Goal: Check status: Check status

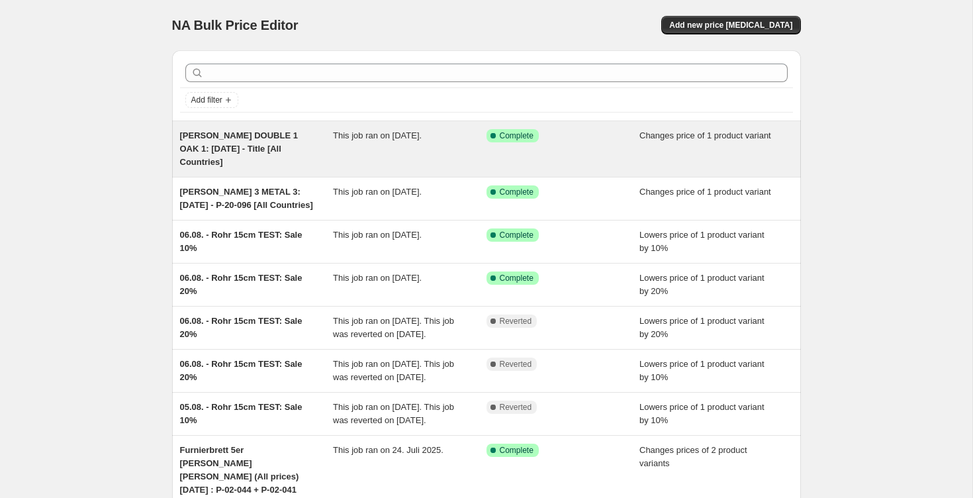
click at [370, 146] on div "This job ran on [DATE]." at bounding box center [410, 149] width 154 height 40
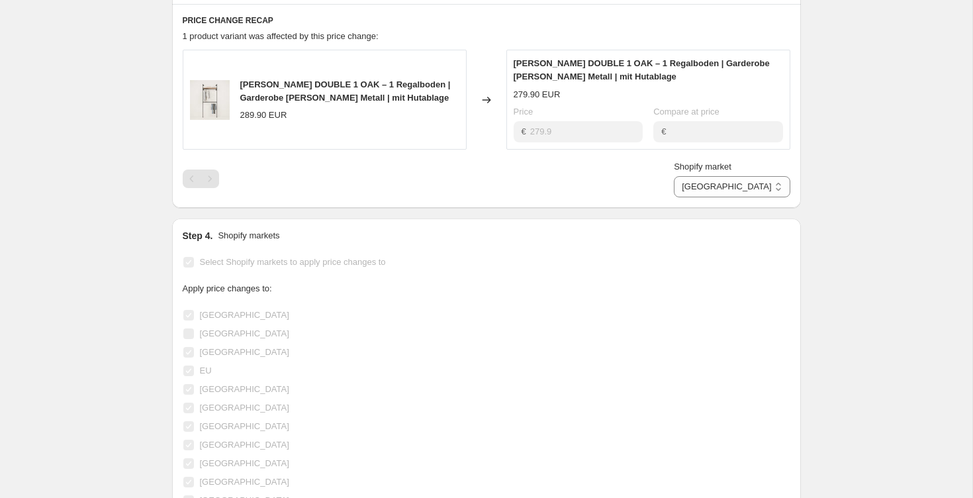
scroll to position [569, 0]
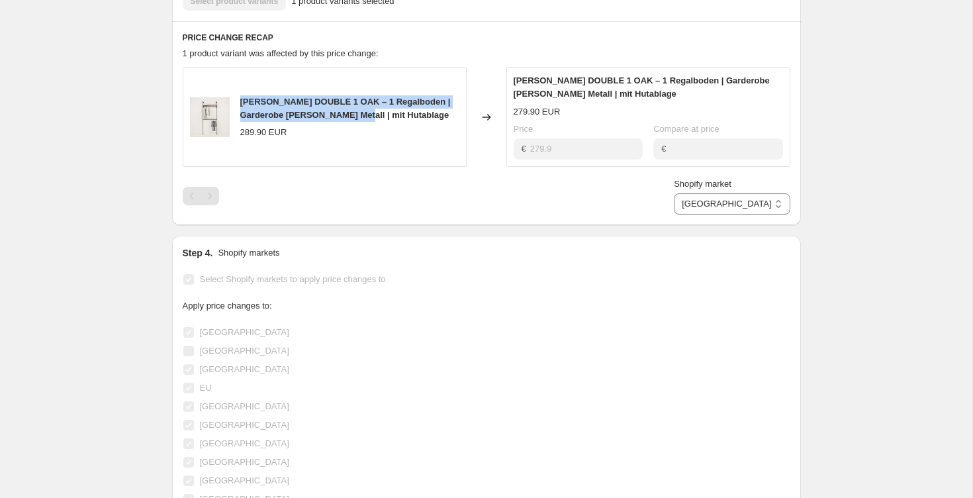
drag, startPoint x: 369, startPoint y: 94, endPoint x: 241, endPoint y: 70, distance: 130.6
click at [240, 70] on div "[PERSON_NAME] DOUBLE 1 OAK – 1 Regalboden | Garderobe [PERSON_NAME] Metall | mi…" at bounding box center [325, 117] width 284 height 100
copy span "[PERSON_NAME] DOUBLE 1 OAK – 1 Regalboden | Garderobe [PERSON_NAME] Metall | mi…"
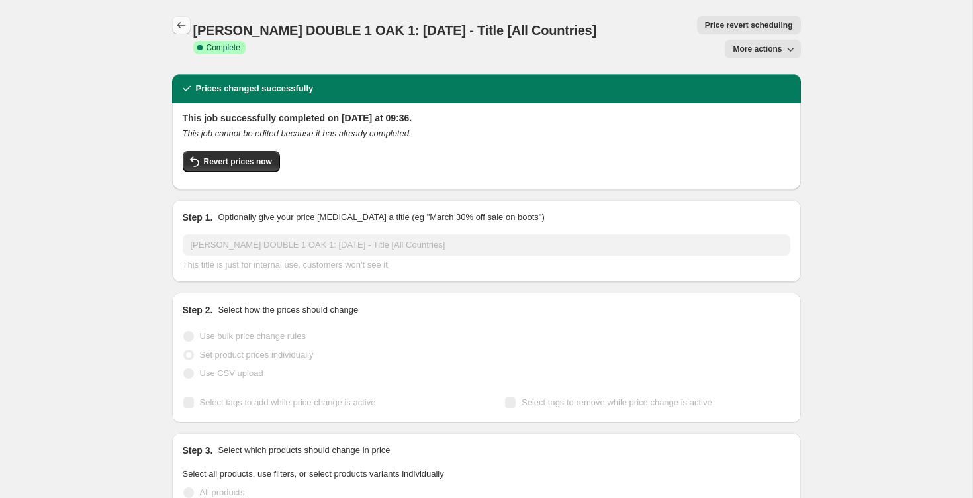
click at [179, 19] on icon "Price change jobs" at bounding box center [181, 25] width 13 height 13
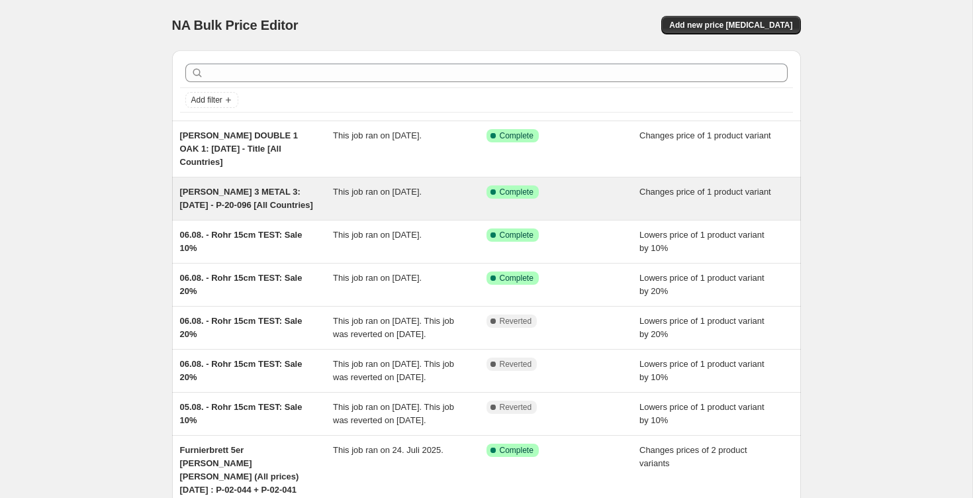
click at [261, 186] on div "[PERSON_NAME] 3 METAL 3: [DATE] - P-20-096 [All Countries]" at bounding box center [257, 198] width 154 height 26
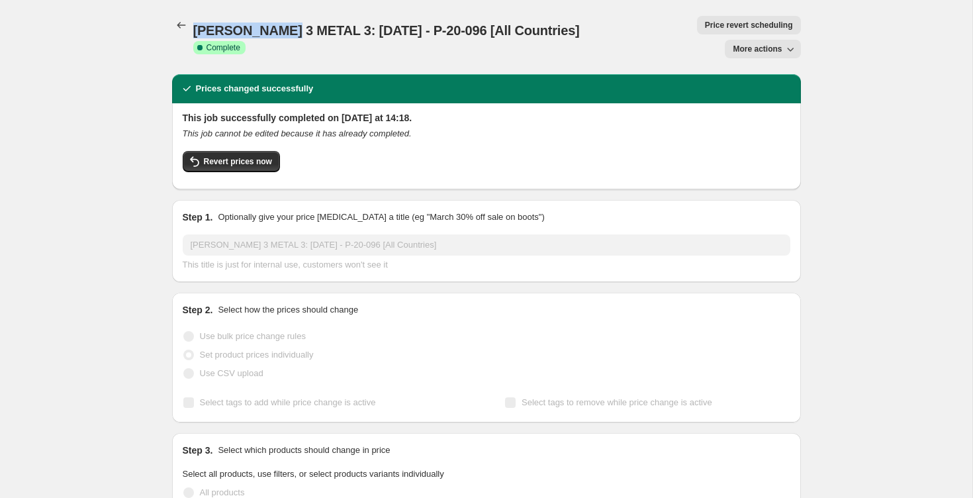
drag, startPoint x: 192, startPoint y: 24, endPoint x: 284, endPoint y: 32, distance: 92.3
click at [284, 32] on div "[PERSON_NAME] 3 METAL 3: [DATE] - P-20-096 [All Countries] Success Complete Com…" at bounding box center [486, 37] width 629 height 42
copy span "[PERSON_NAME] 3 METAL 3"
click at [177, 21] on icon "Price change jobs" at bounding box center [181, 25] width 13 height 13
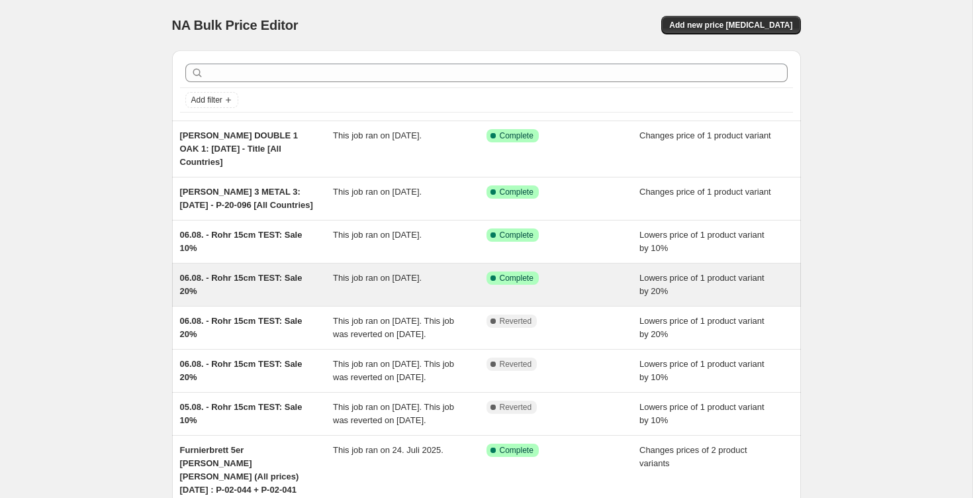
click at [251, 274] on div "06.08. - Rohr 15cm TEST: Sale 20%" at bounding box center [257, 284] width 154 height 26
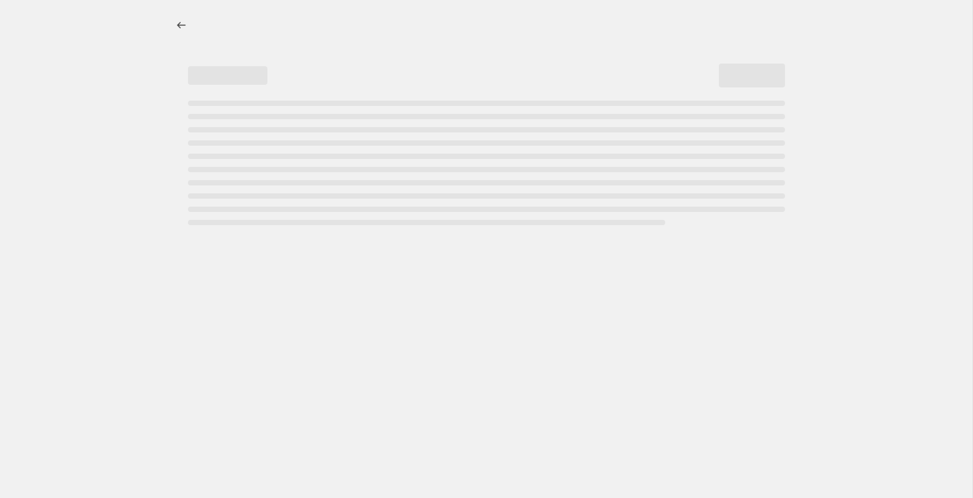
select select "percentage"
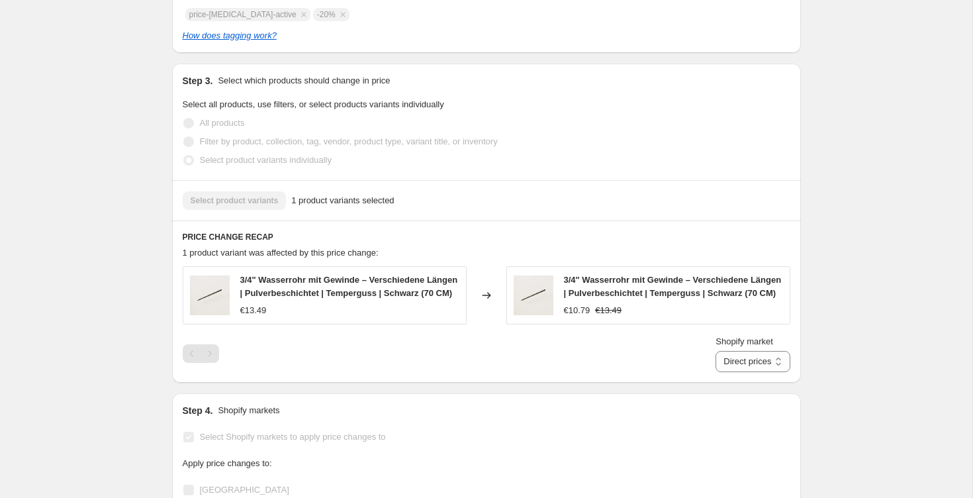
scroll to position [758, 0]
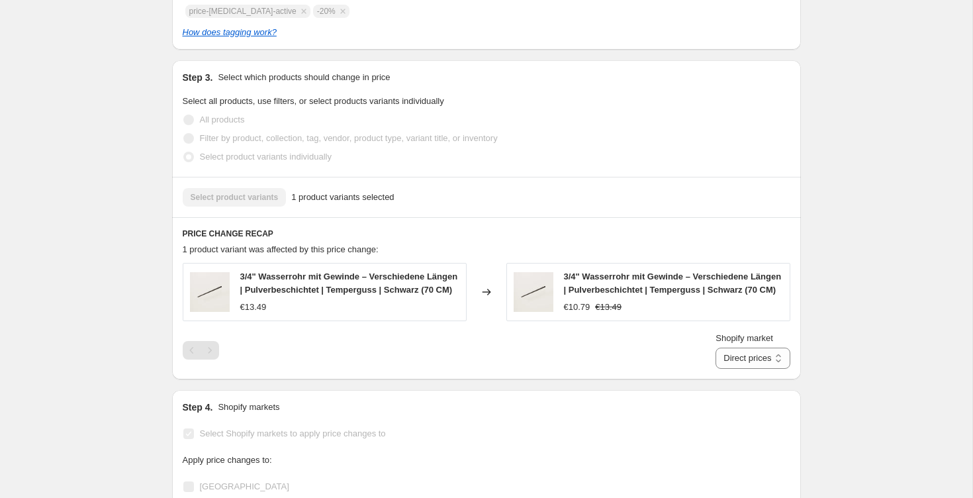
click at [257, 274] on span "3/4" Wasserrohr mit Gewinde – Verschiedene Längen | Pulverbeschichtet | Temperg…" at bounding box center [349, 282] width 218 height 23
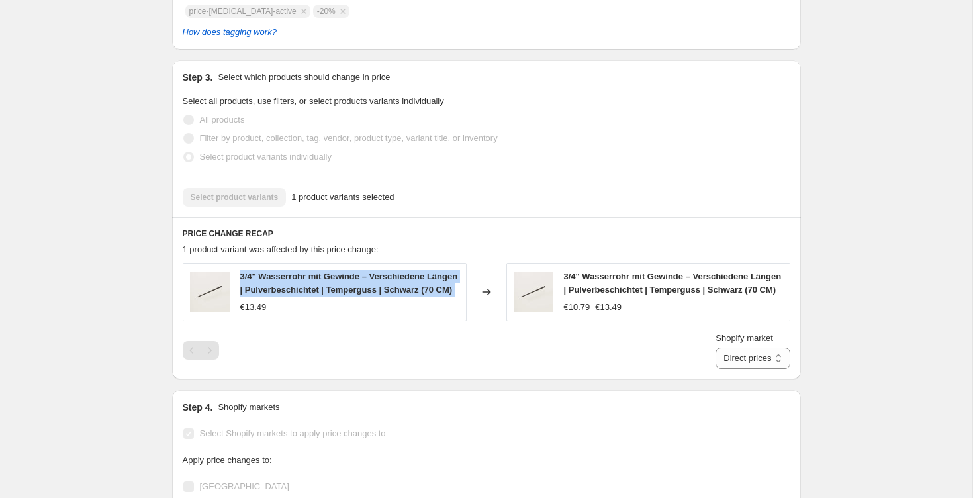
click at [257, 274] on span "3/4" Wasserrohr mit Gewinde – Verschiedene Längen | Pulverbeschichtet | Temperg…" at bounding box center [349, 282] width 218 height 23
copy span "3/4" Wasserrohr mit Gewinde – Verschiedene Längen | Pulverbeschichtet | Temperg…"
click at [310, 279] on span "3/4" Wasserrohr mit Gewinde – Verschiedene Längen | Pulverbeschichtet | Temperg…" at bounding box center [349, 282] width 218 height 23
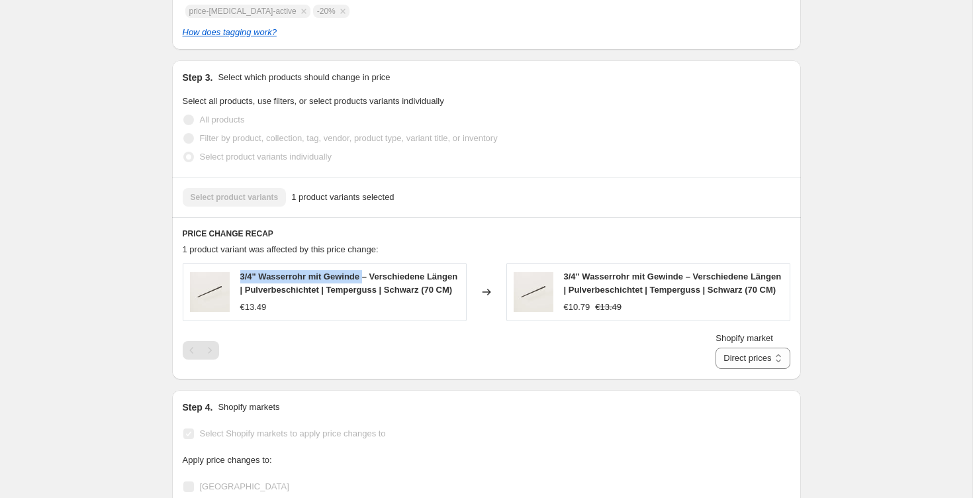
drag, startPoint x: 241, startPoint y: 277, endPoint x: 366, endPoint y: 272, distance: 125.2
click at [366, 272] on span "3/4" Wasserrohr mit Gewinde – Verschiedene Längen | Pulverbeschichtet | Temperg…" at bounding box center [349, 282] width 218 height 23
copy span "3/4" Wasserrohr mit Gewinde"
